Goal: Task Accomplishment & Management: Manage account settings

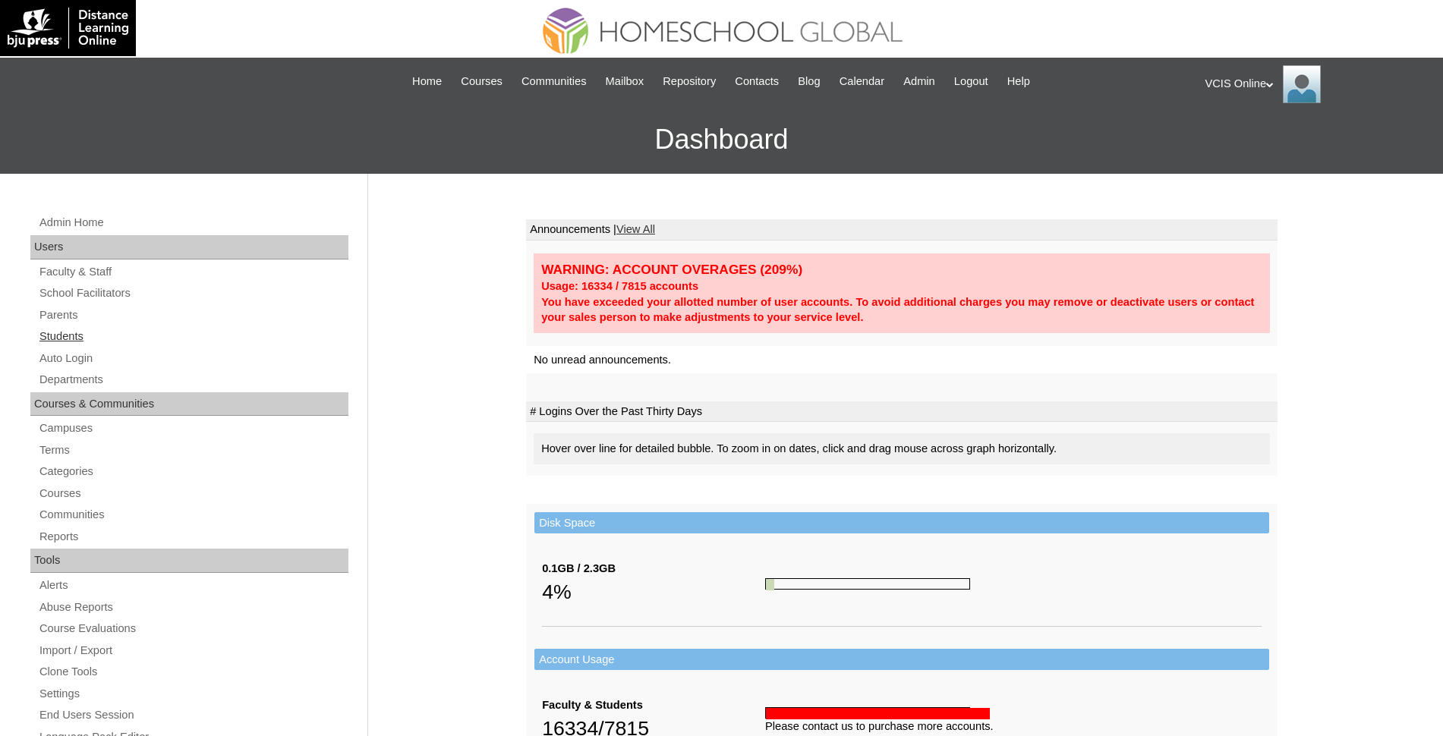
click at [67, 329] on link "Students" at bounding box center [193, 336] width 310 height 19
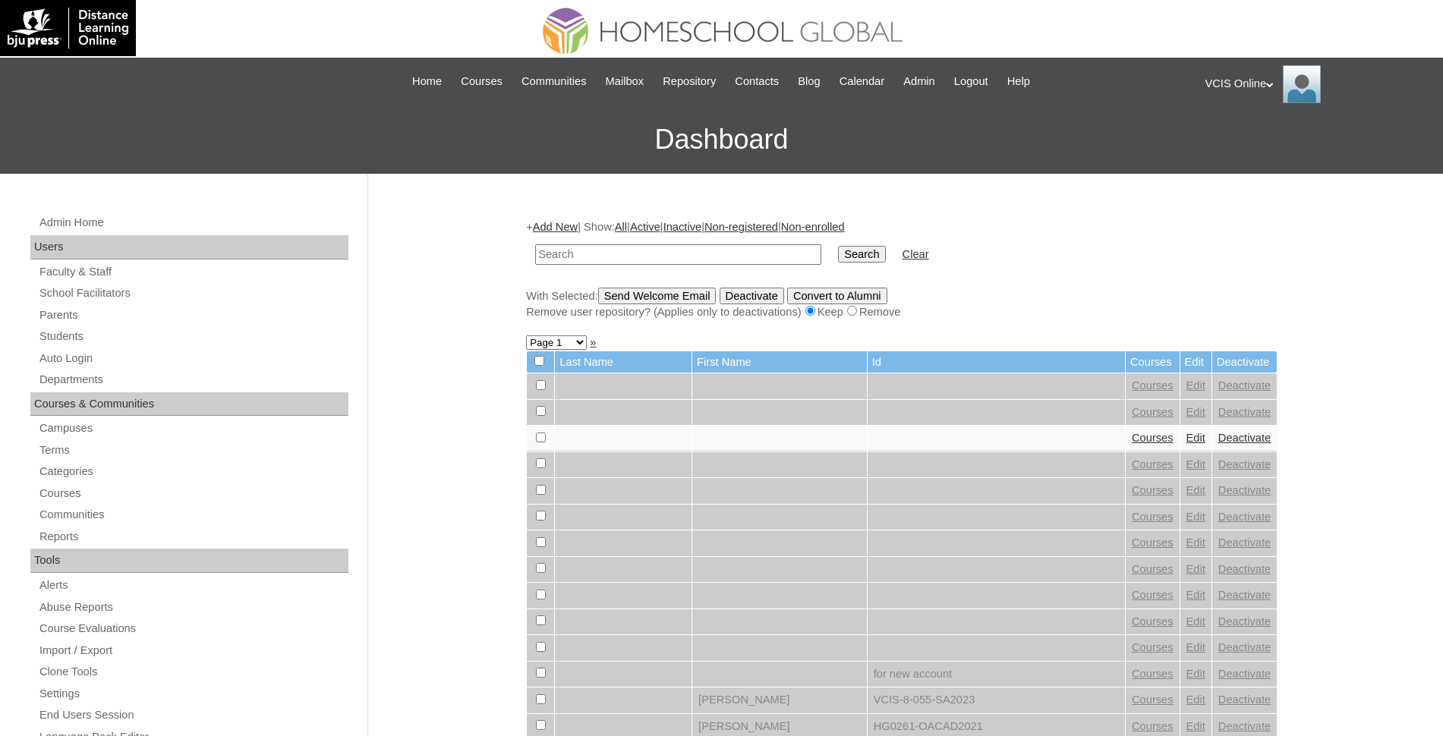
drag, startPoint x: 0, startPoint y: 0, endPoint x: 653, endPoint y: 251, distance: 699.4
click at [653, 251] on input "text" at bounding box center [678, 254] width 286 height 20
type input "hybrid"
click at [838, 246] on input "Search" at bounding box center [861, 254] width 47 height 17
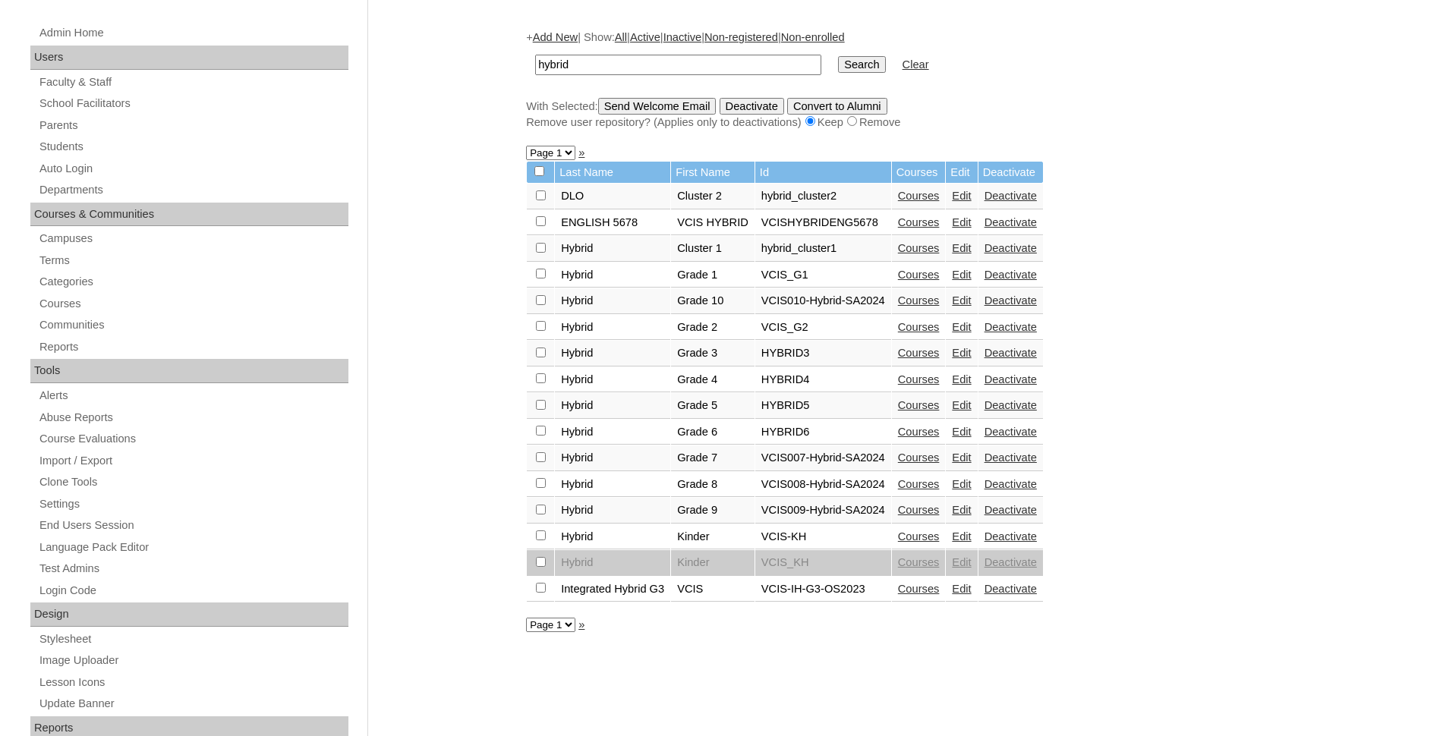
scroll to position [95, 0]
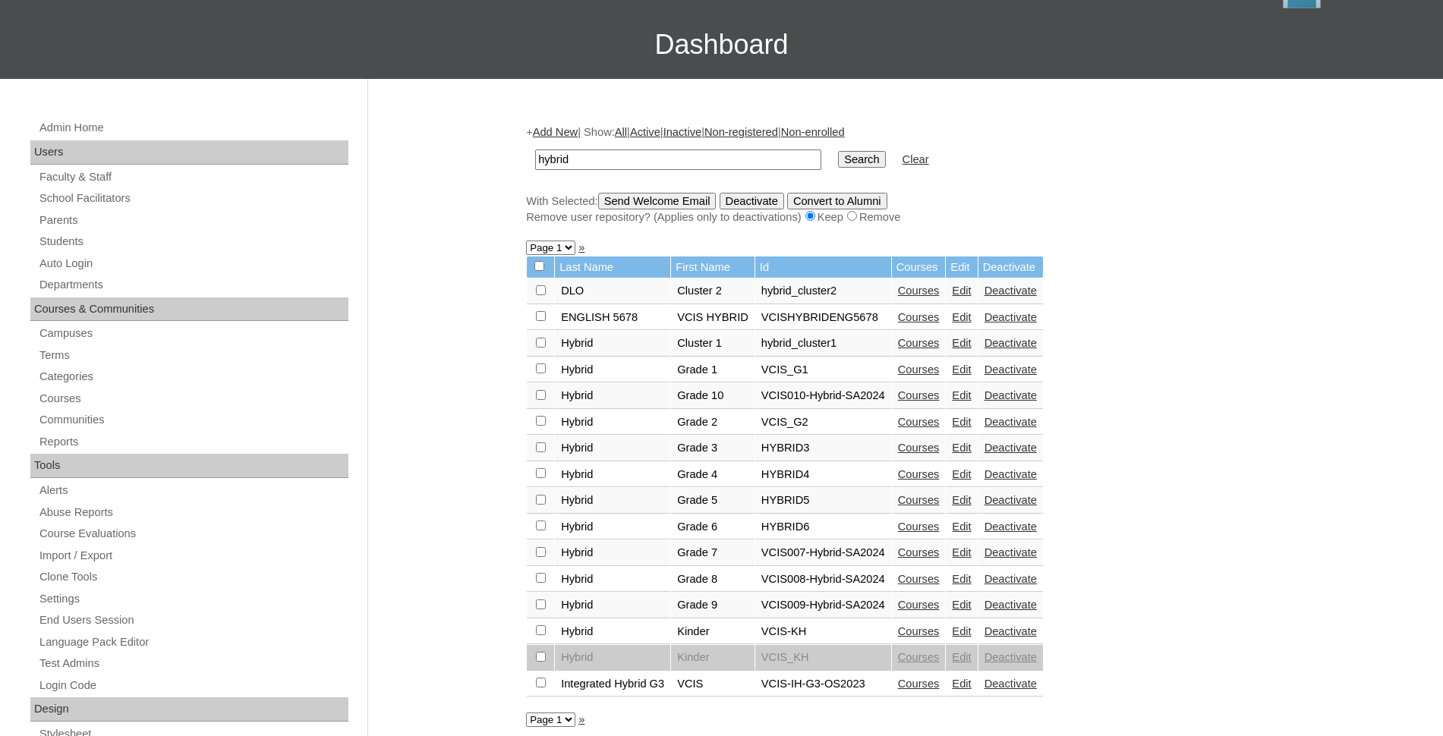
click at [683, 156] on input "hybrid" at bounding box center [678, 160] width 286 height 20
type input "vcis"
click at [838, 151] on input "Search" at bounding box center [861, 159] width 47 height 17
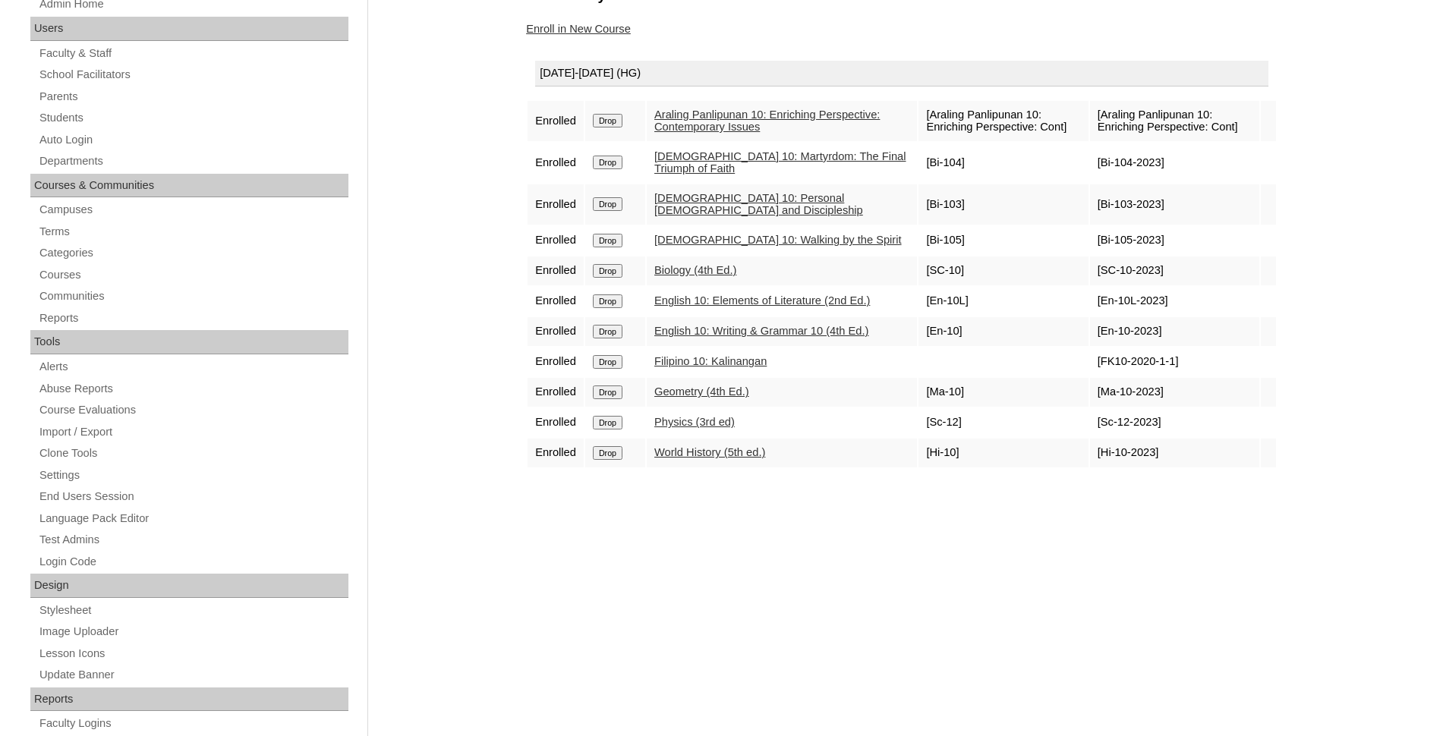
scroll to position [285, 0]
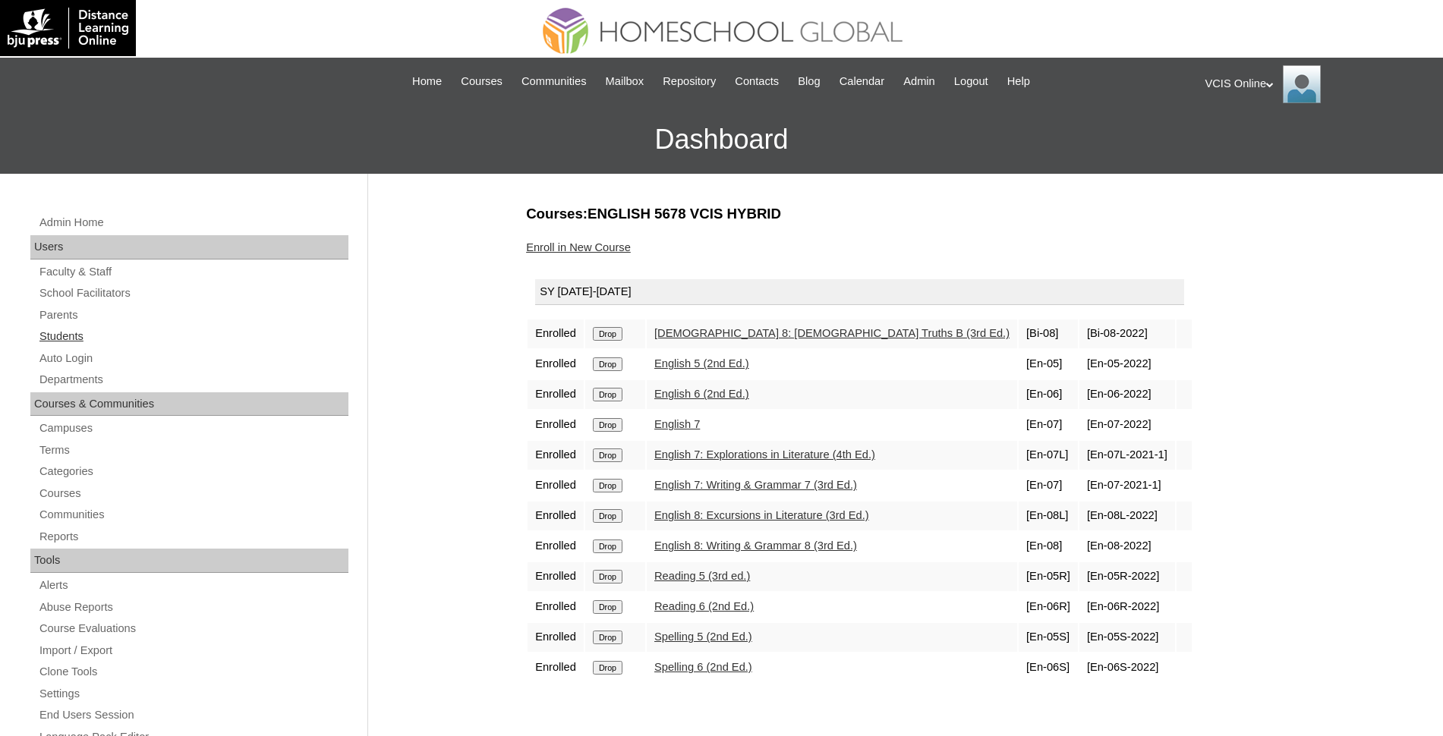
click at [74, 328] on link "Students" at bounding box center [193, 336] width 310 height 19
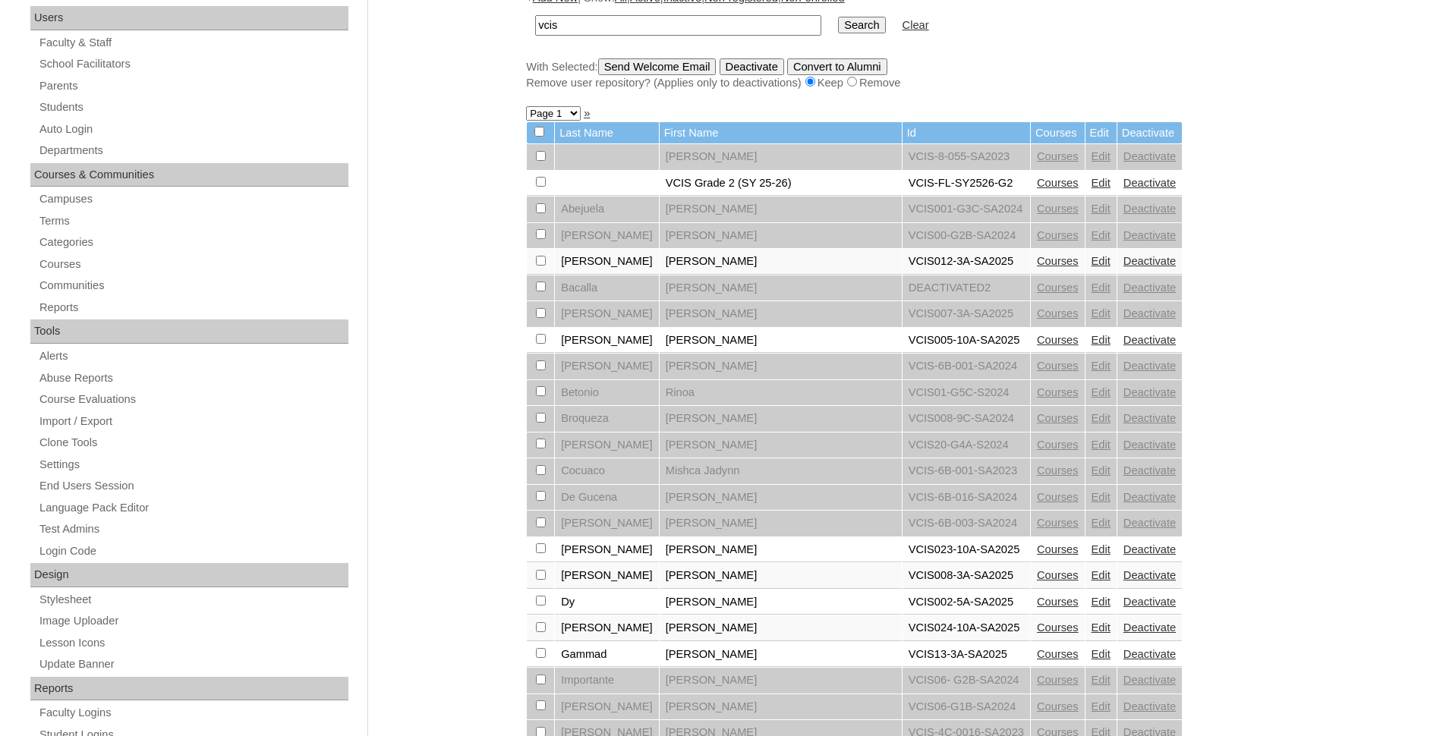
scroll to position [45, 0]
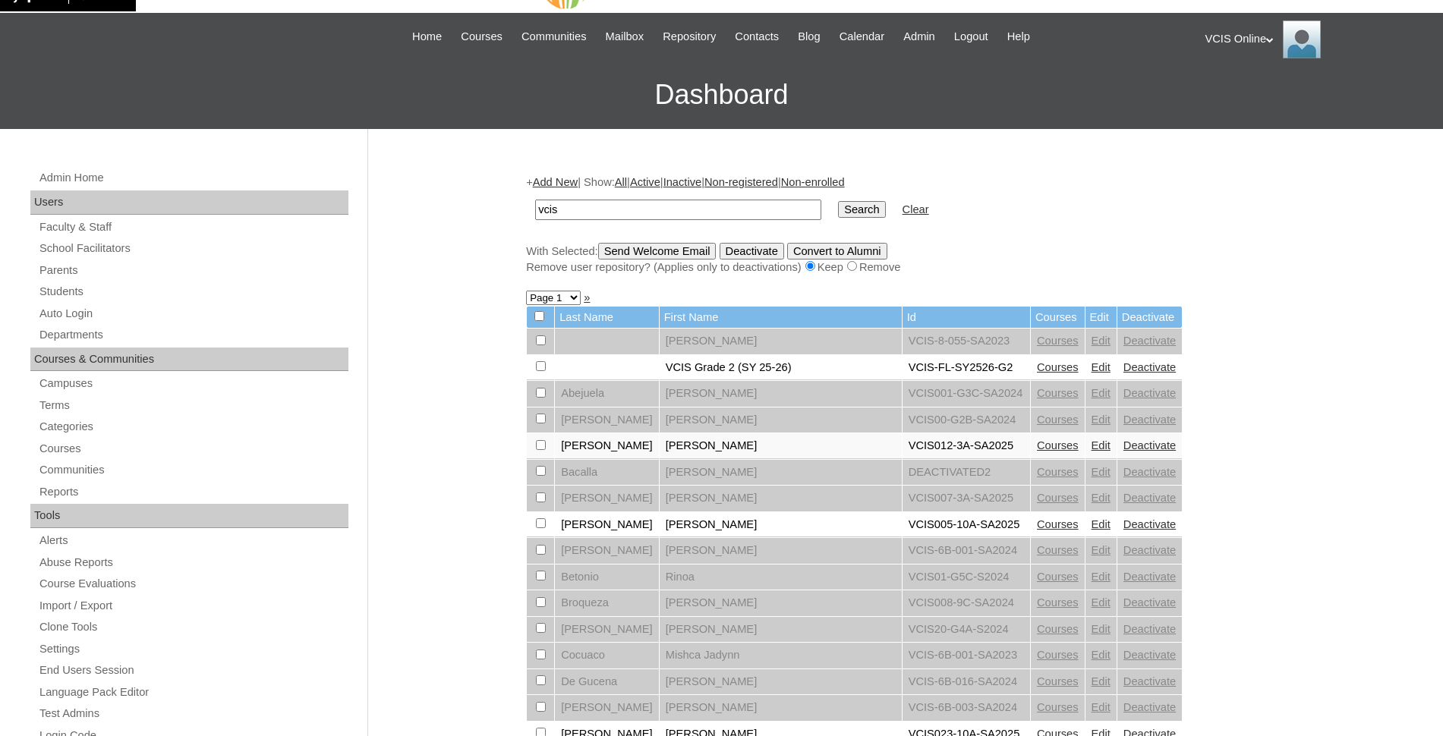
click at [630, 215] on input "vcis" at bounding box center [678, 210] width 286 height 20
type input "vcis hybrid"
click at [838, 201] on input "Search" at bounding box center [861, 209] width 47 height 17
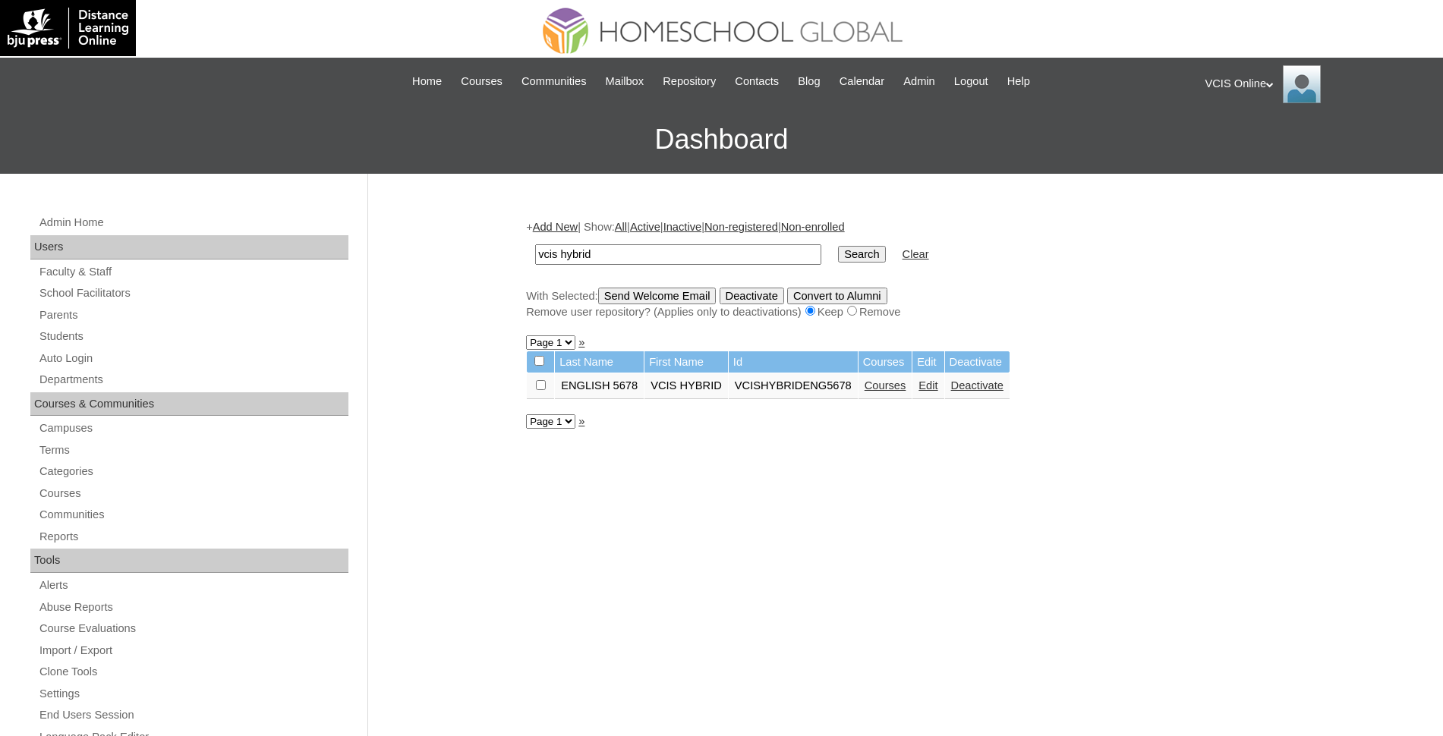
click at [887, 389] on link "Courses" at bounding box center [885, 385] width 42 height 12
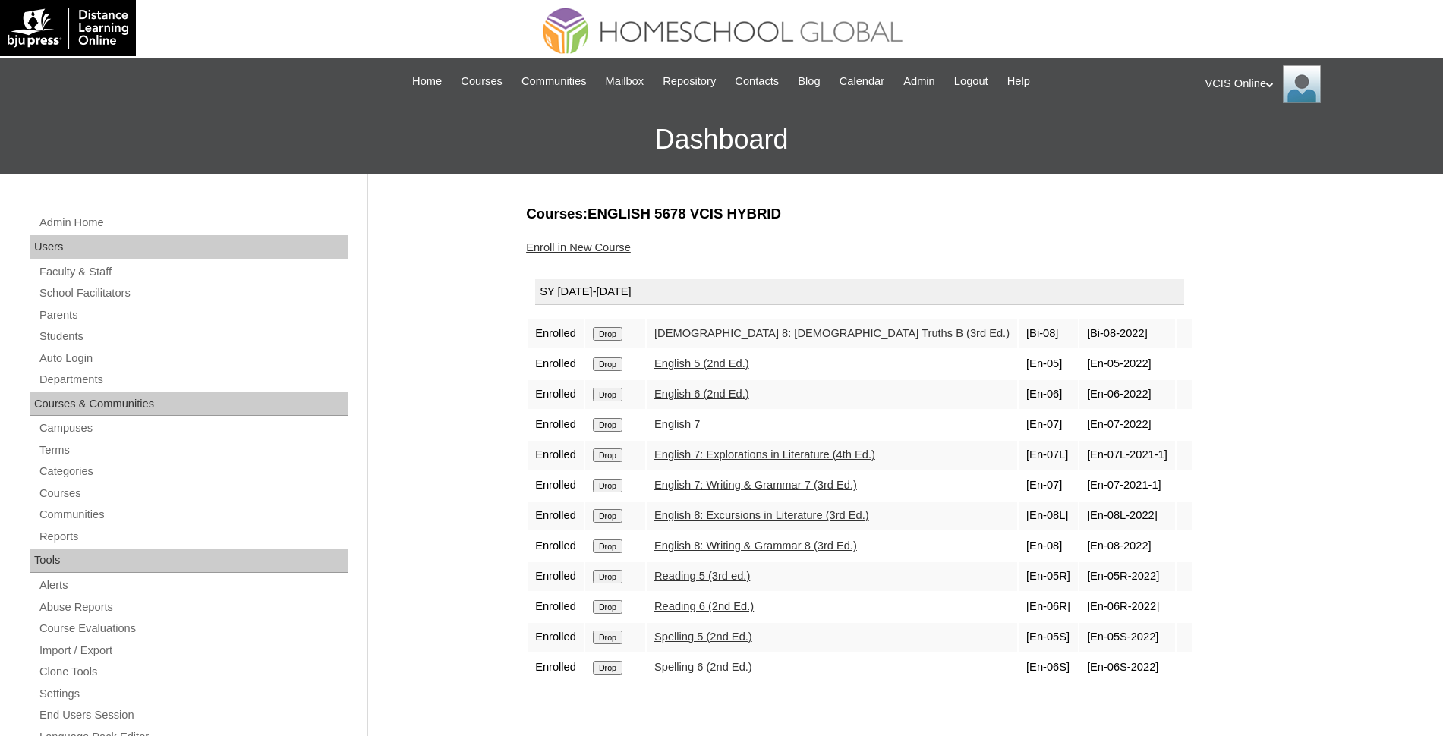
click at [1247, 80] on div "VCIS Online My Profile My Settings Logout" at bounding box center [1316, 84] width 223 height 38
click at [1245, 140] on span "Logout" at bounding box center [1232, 142] width 30 height 11
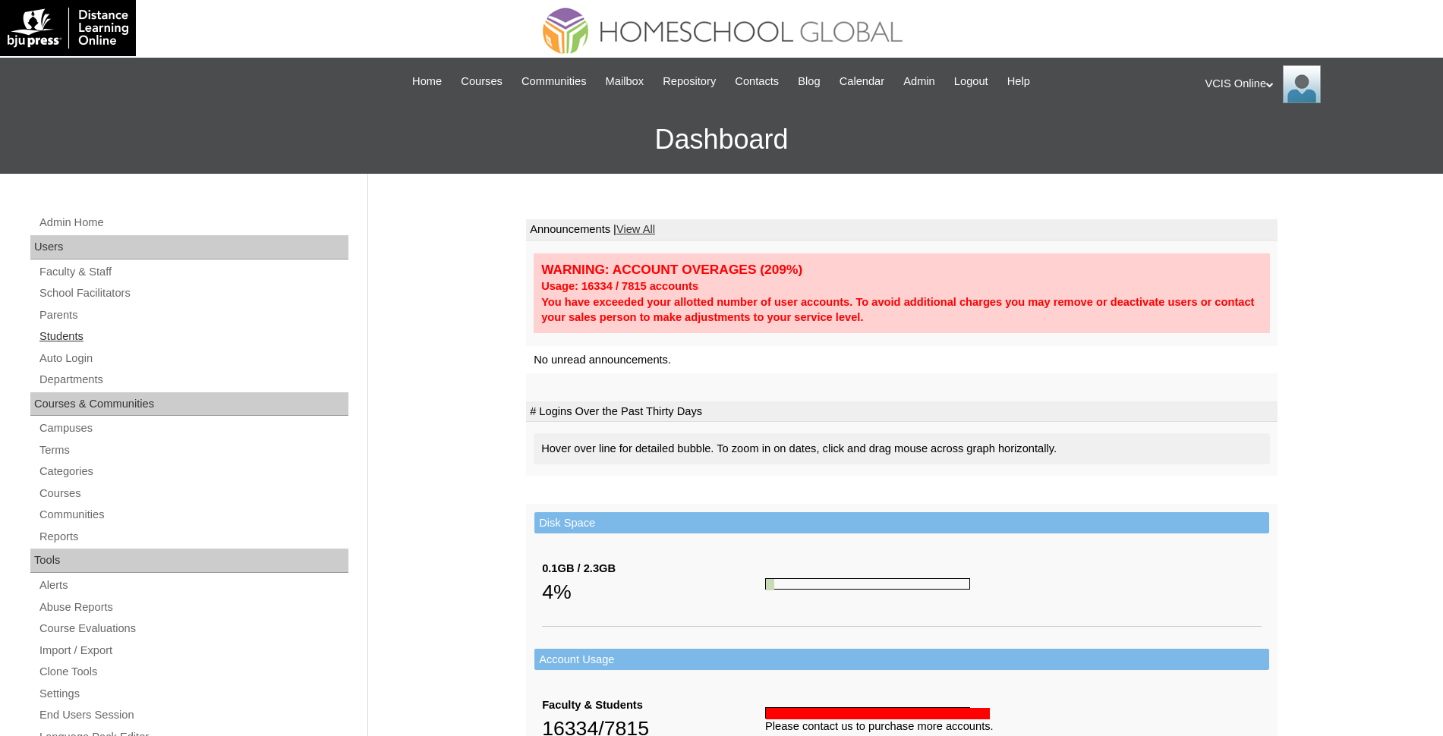
click at [115, 339] on link "Students" at bounding box center [193, 336] width 310 height 19
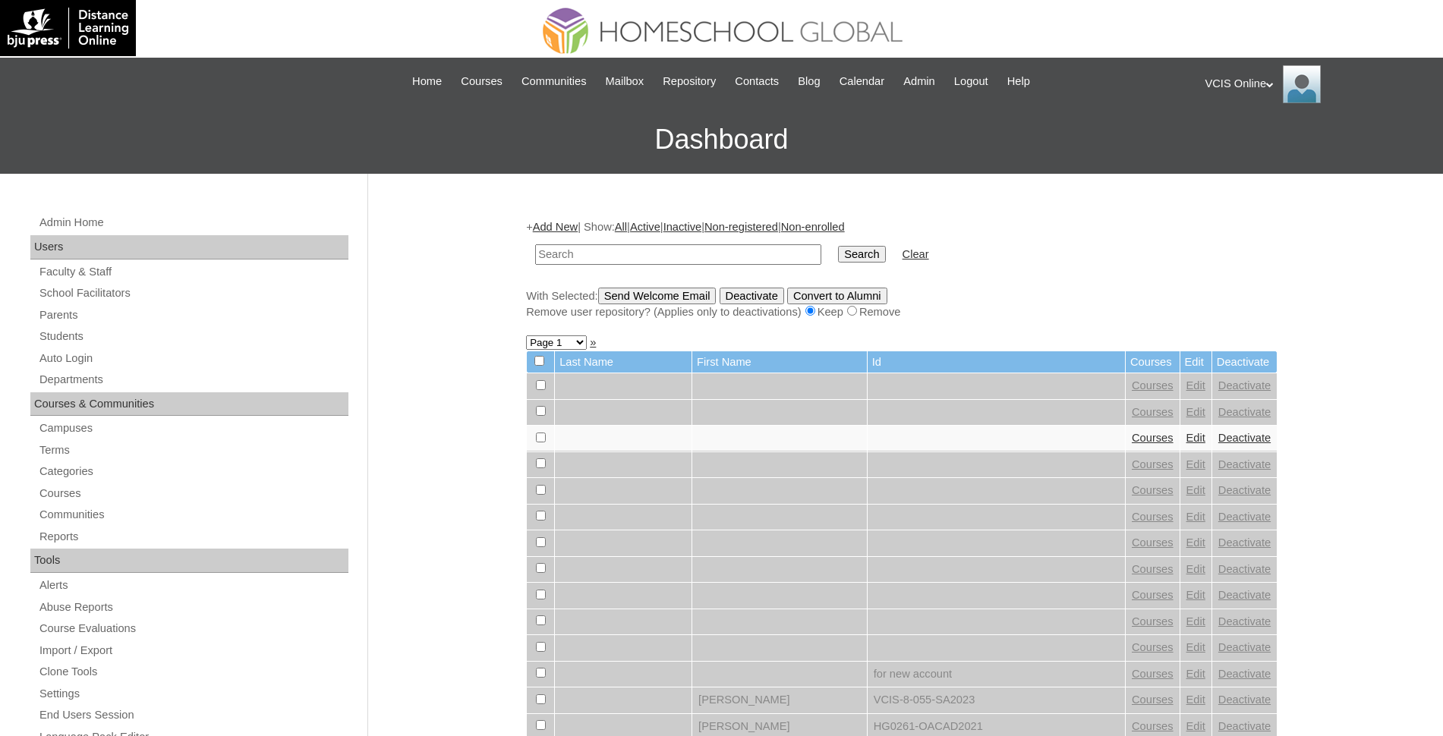
click at [682, 247] on input "text" at bounding box center [678, 254] width 286 height 20
type input "hybrid 3"
click at [838, 246] on input "Search" at bounding box center [861, 254] width 47 height 17
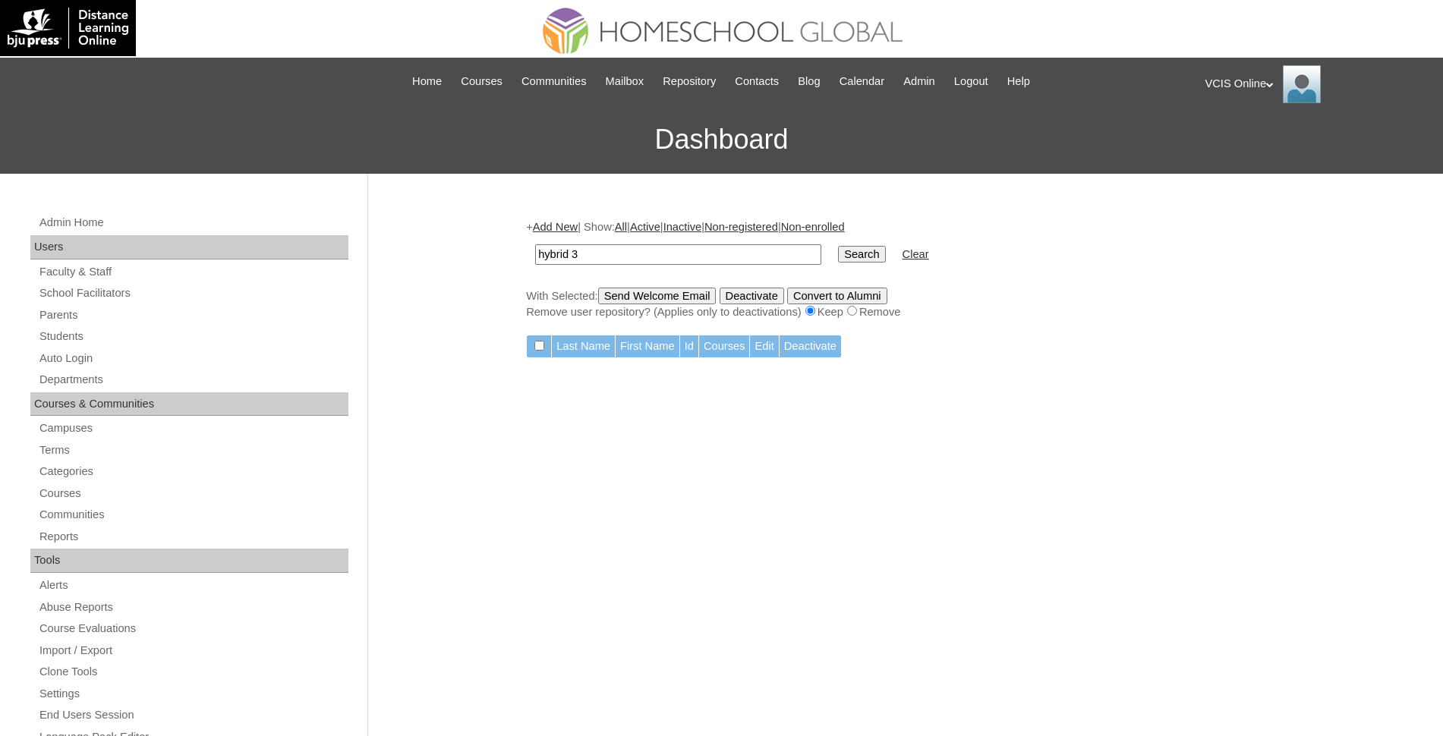
click at [689, 260] on input "hybrid 3" at bounding box center [678, 254] width 286 height 20
type input "hybrid"
click at [838, 246] on input "Search" at bounding box center [861, 254] width 47 height 17
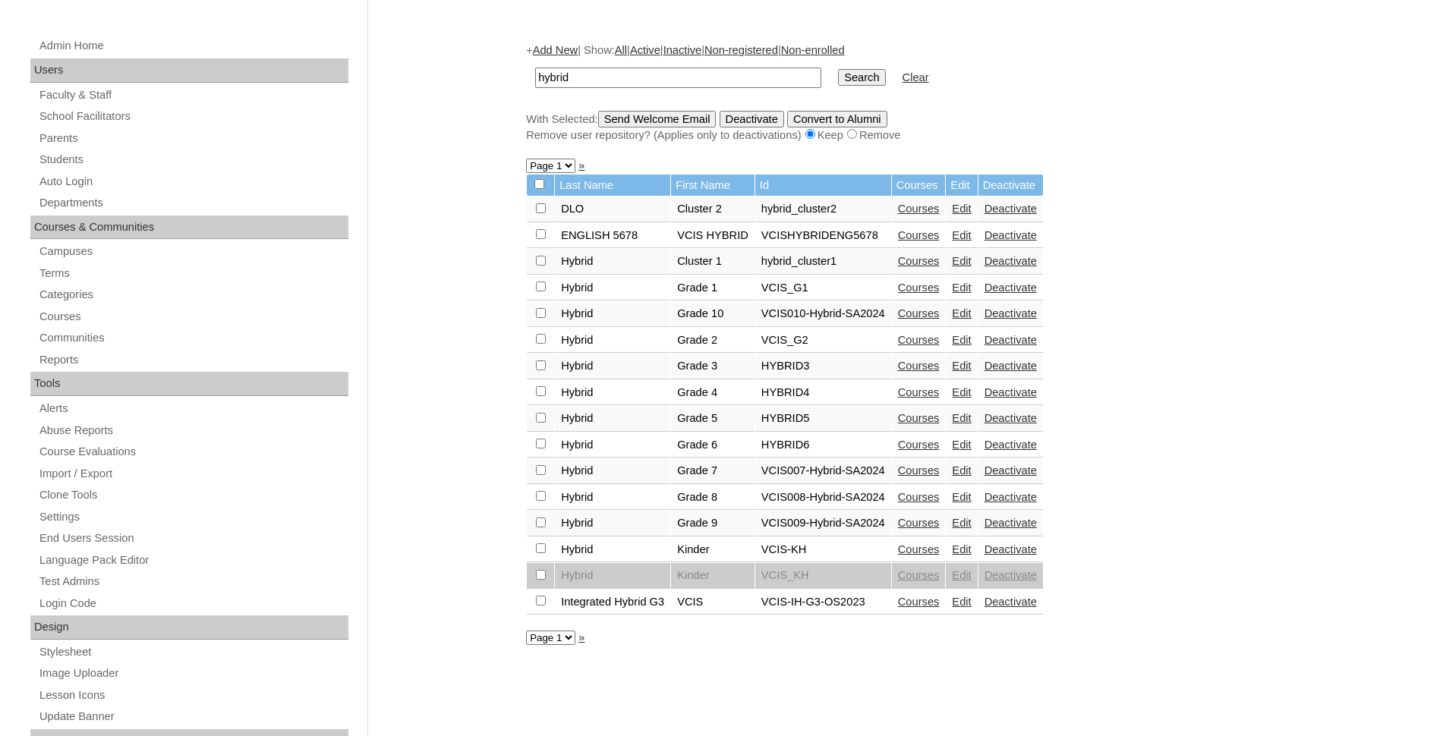
scroll to position [190, 0]
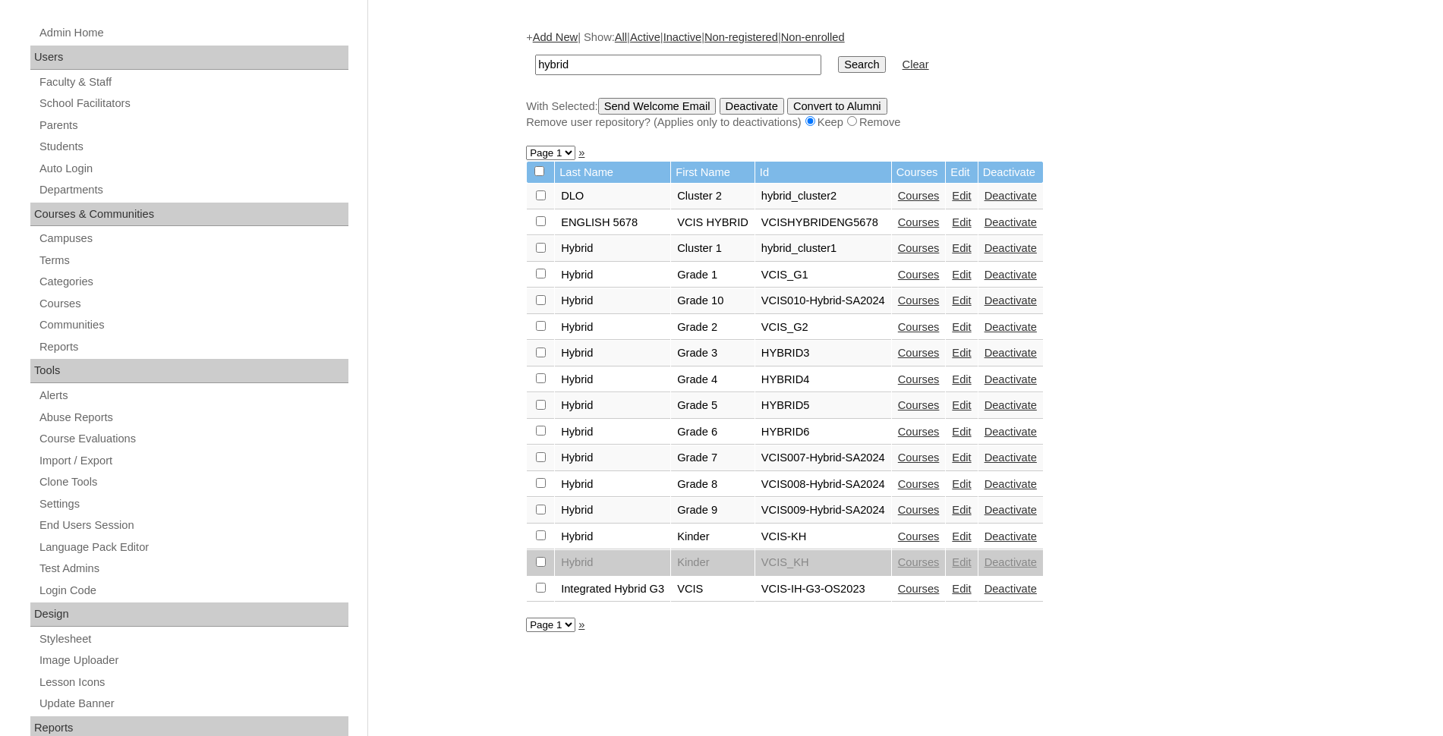
click at [931, 351] on link "Courses" at bounding box center [919, 353] width 42 height 12
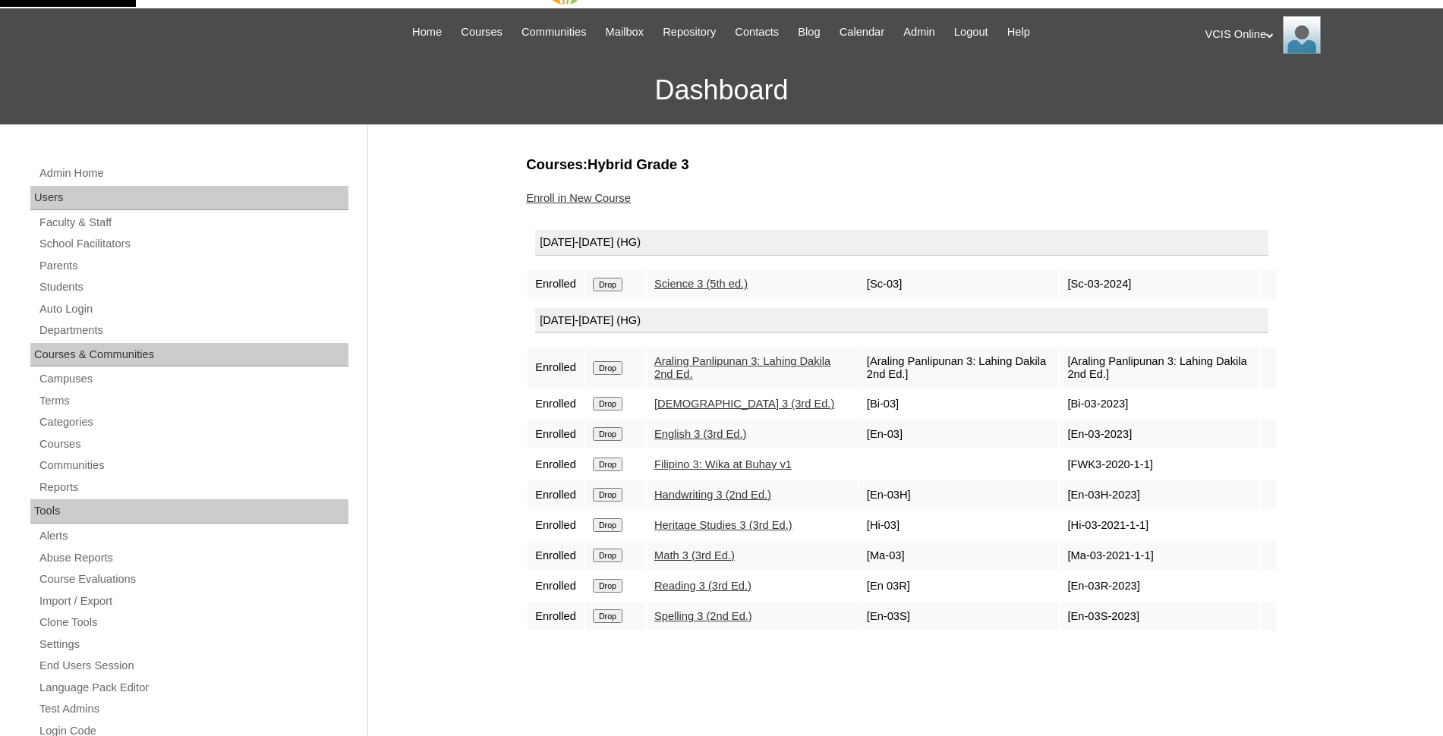
scroll to position [95, 0]
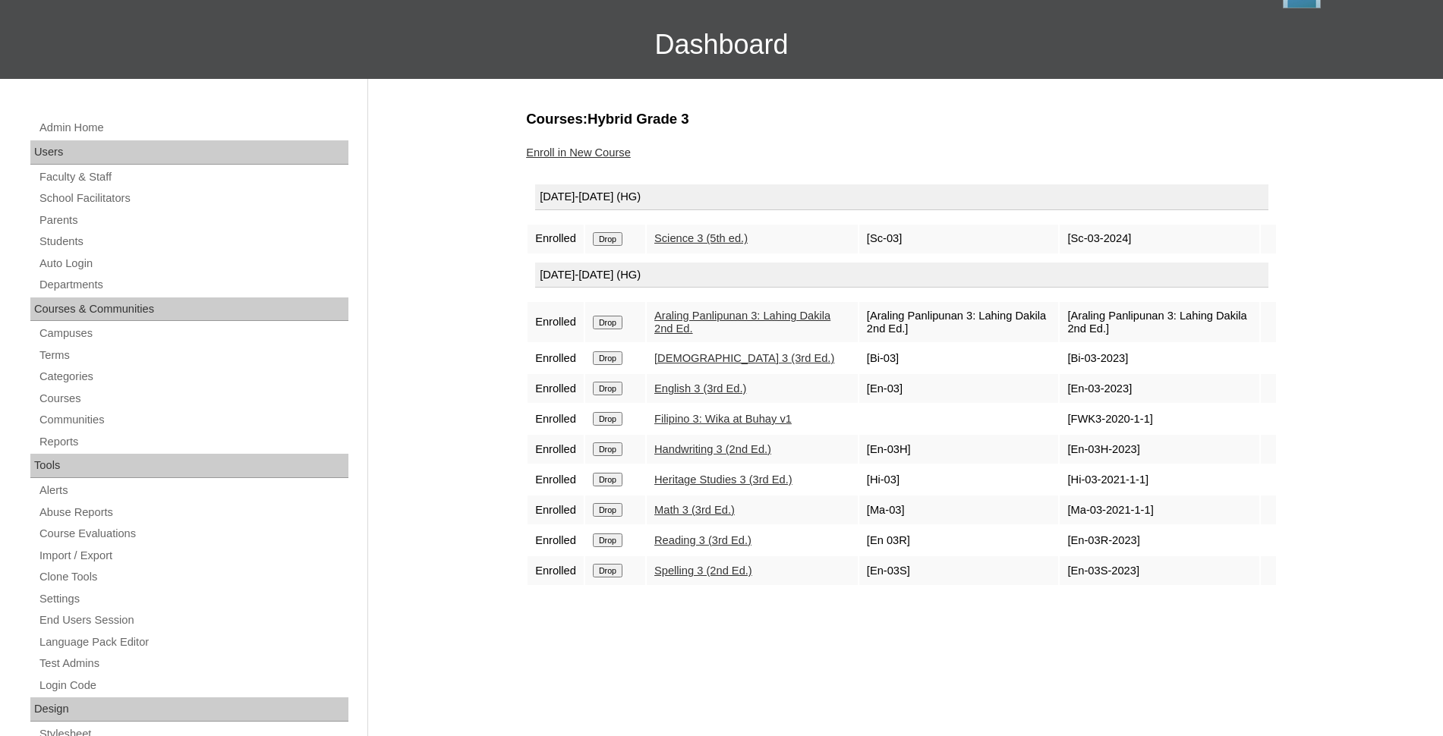
click at [612, 246] on input "Drop" at bounding box center [608, 239] width 30 height 14
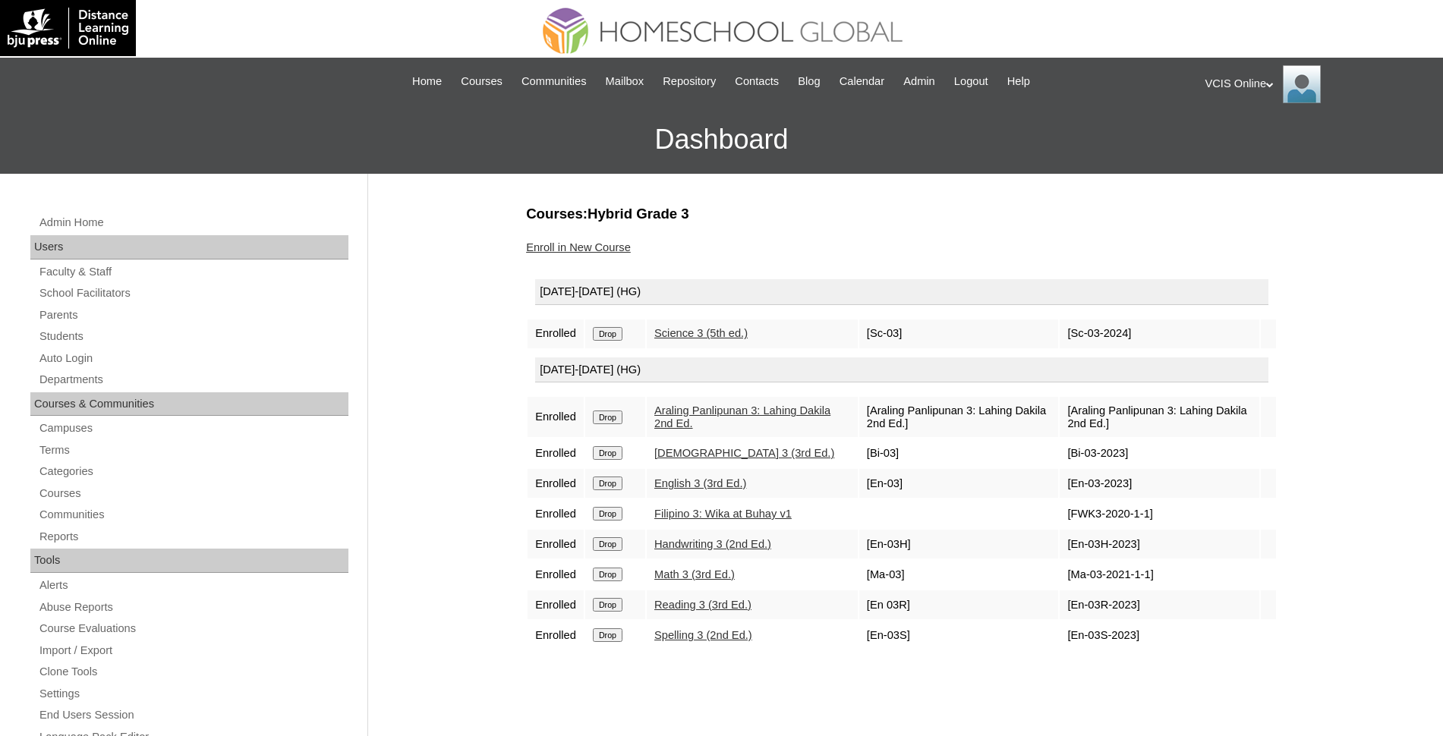
click at [599, 246] on link "Enroll in New Course" at bounding box center [578, 247] width 105 height 12
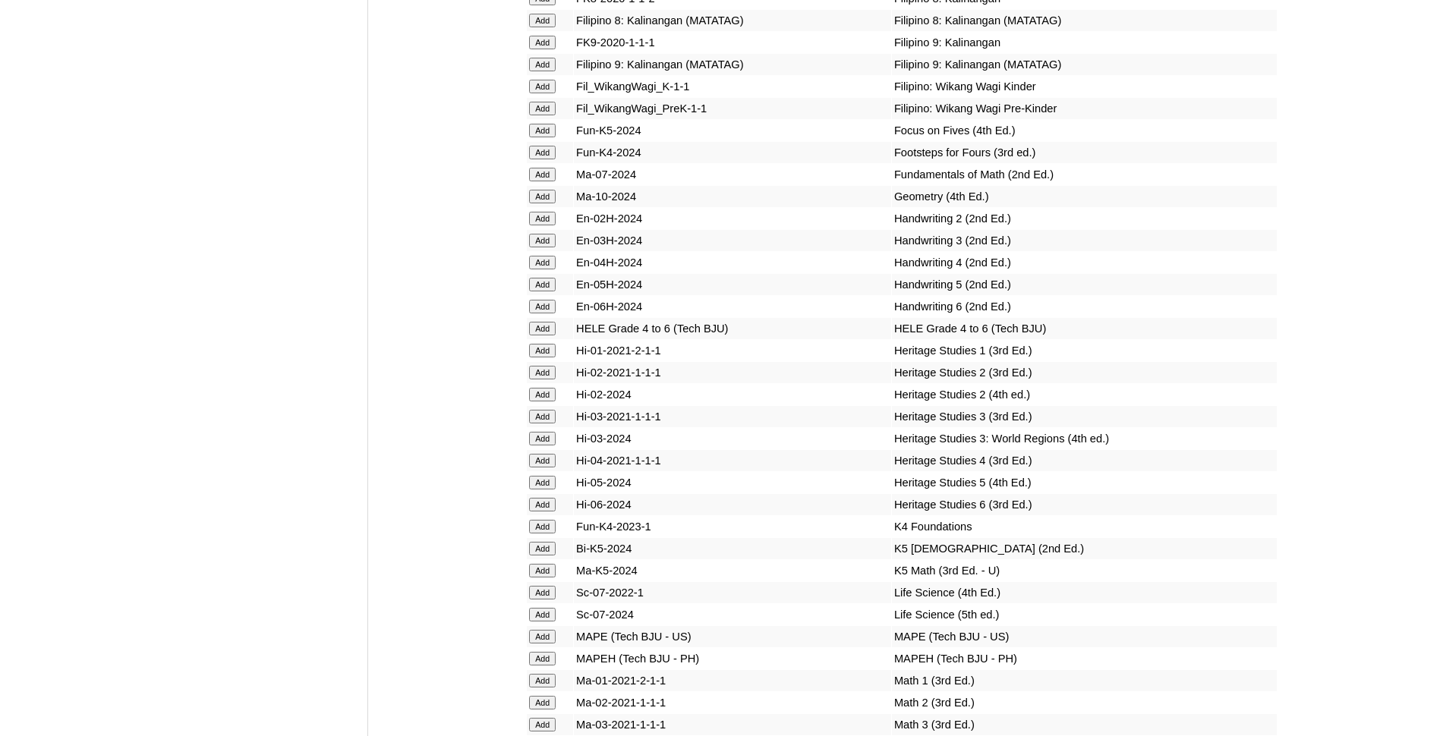
scroll to position [4561, 0]
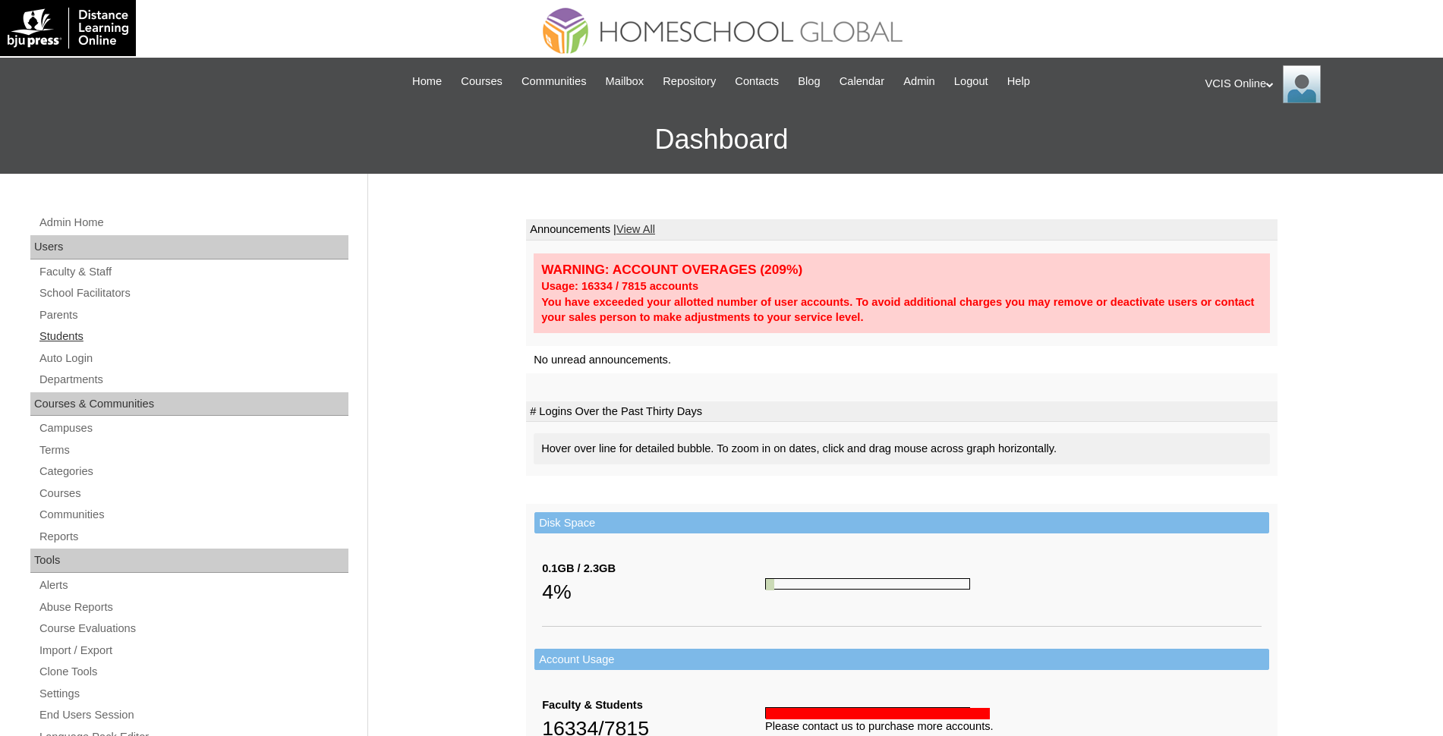
click at [46, 338] on link "Students" at bounding box center [193, 336] width 310 height 19
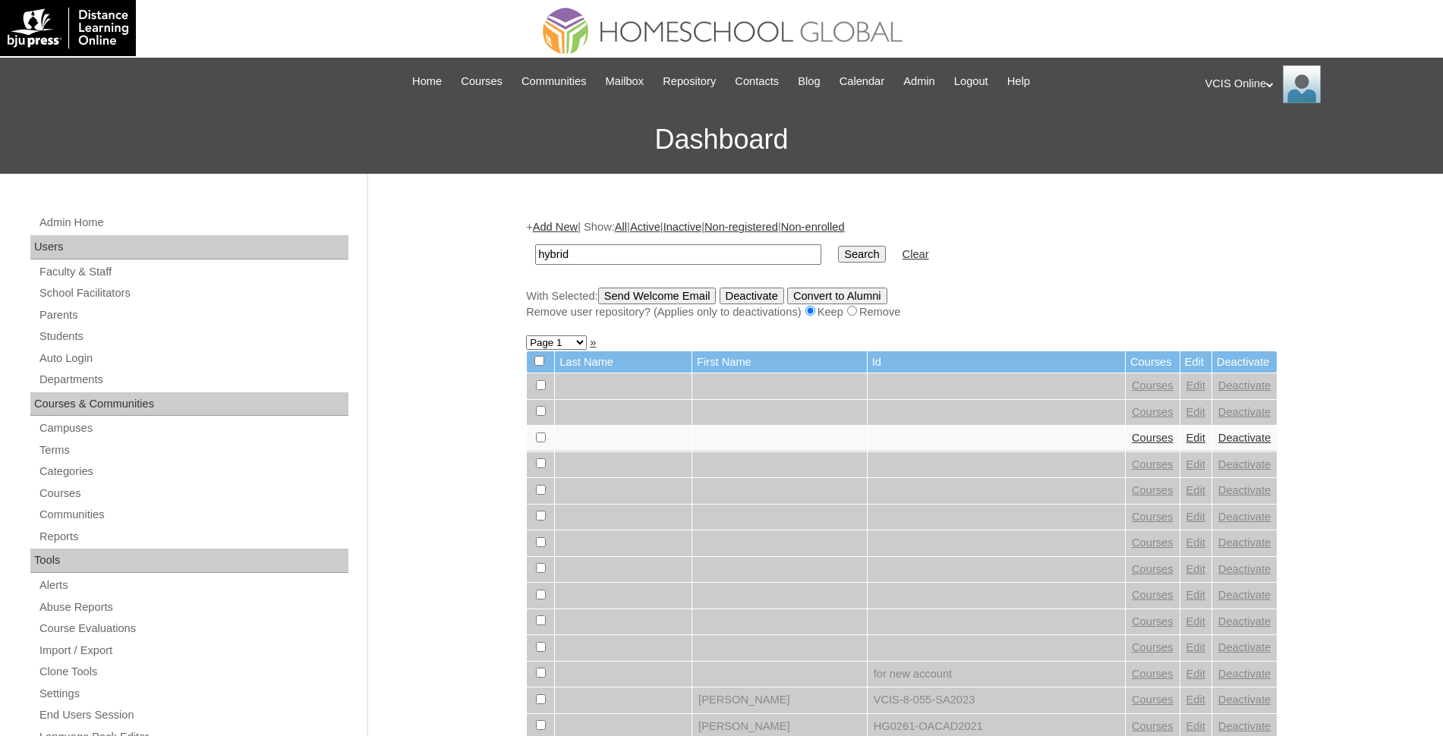
type input "hybrid"
click at [838, 246] on input "Search" at bounding box center [861, 254] width 47 height 17
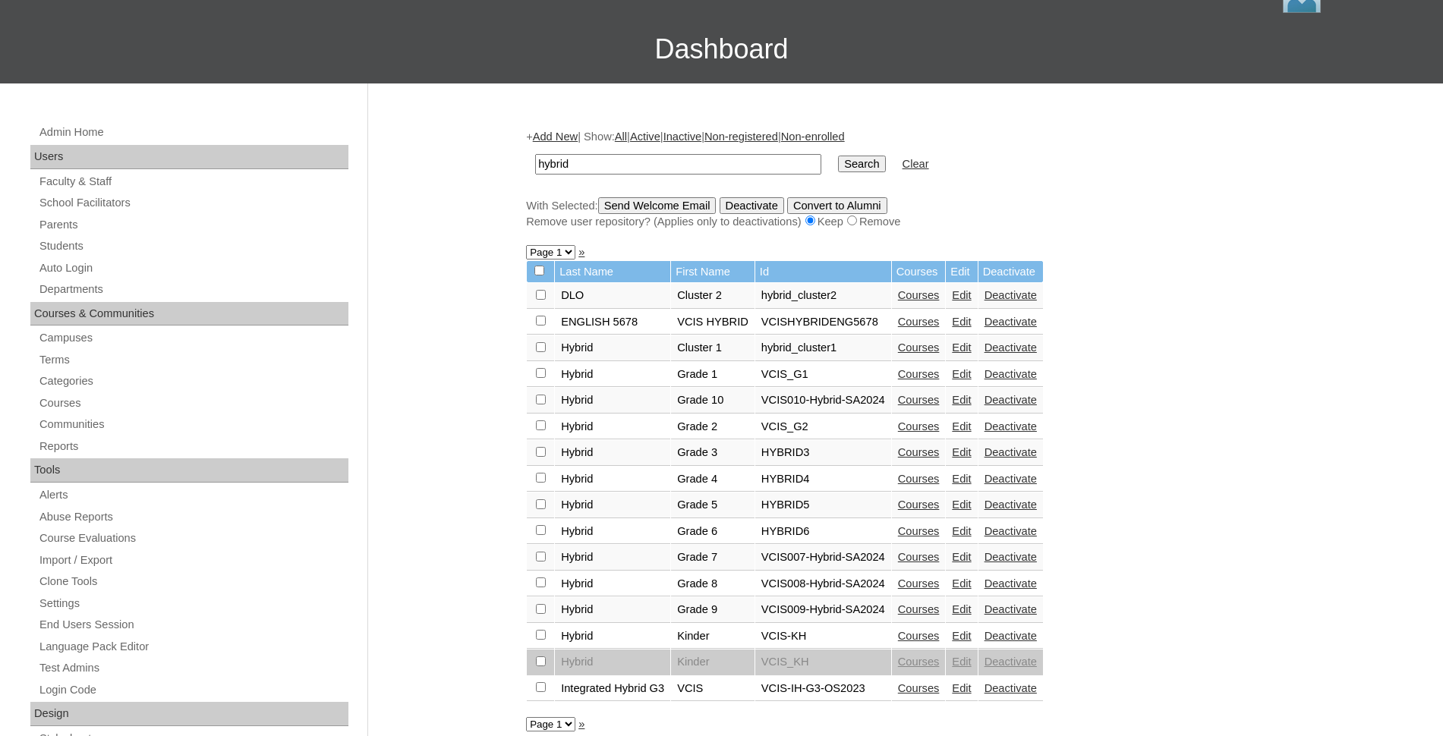
scroll to position [97, 0]
